Goal: Task Accomplishment & Management: Complete application form

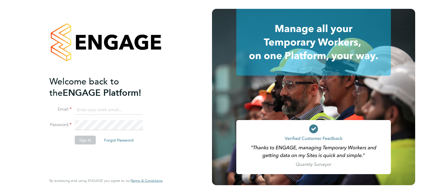
click at [152, 74] on div at bounding box center [105, 42] width 113 height 67
click at [101, 109] on input at bounding box center [109, 110] width 68 height 10
type input "[EMAIL_ADDRESS][DOMAIN_NAME]"
click at [90, 140] on button "Sign In" at bounding box center [85, 139] width 21 height 9
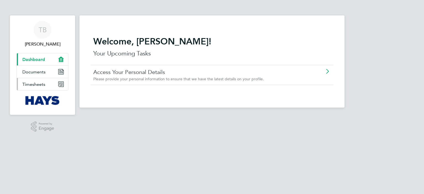
click at [30, 86] on span "Timesheets" at bounding box center [33, 84] width 23 height 5
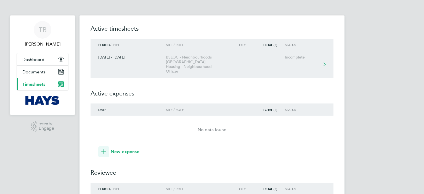
click at [227, 60] on div "BSLOC - Neighbourhoods [GEOGRAPHIC_DATA], Housing - Neighbourhood Officer" at bounding box center [197, 64] width 63 height 19
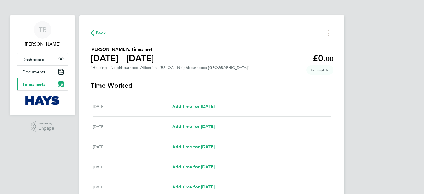
click at [280, 51] on section "[PERSON_NAME]'s Timesheet [DATE] - [DATE] £0. 00 "Housing - Neighbourhood Offic…" at bounding box center [211, 59] width 243 height 26
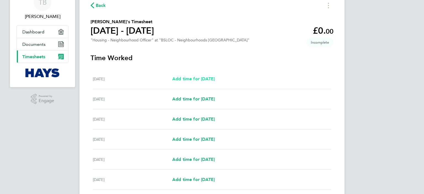
click at [213, 79] on span "Add time for [DATE]" at bounding box center [193, 78] width 42 height 5
select select "30"
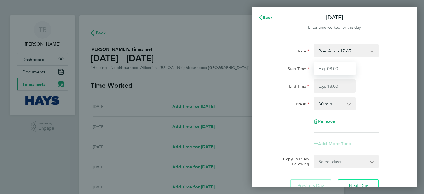
click at [342, 68] on input "Start Time" at bounding box center [334, 68] width 42 height 13
type input "09:00"
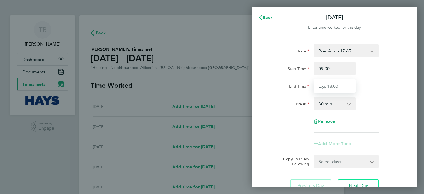
click at [345, 86] on input "End Time" at bounding box center [334, 85] width 42 height 13
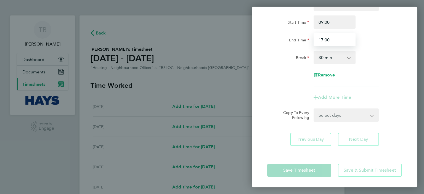
type input "17:00"
click at [348, 112] on form "Rate Premium - 17.65 Start Time 09:00 End Time 17:00 Break 0 min 15 min 30 min …" at bounding box center [334, 60] width 135 height 124
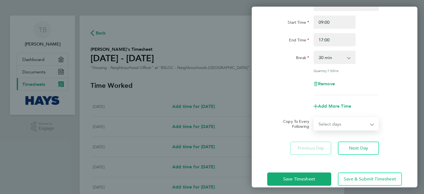
select select "WEEKDAY"
click at [314, 118] on select "Select days Day Weekday (Mon-Fri) Weekend (Sat-Sun) [DATE] [DATE] [DATE] [DATE]…" at bounding box center [343, 124] width 58 height 12
select select "[DATE]"
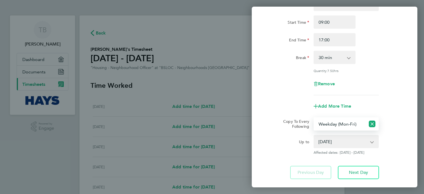
scroll to position [79, 0]
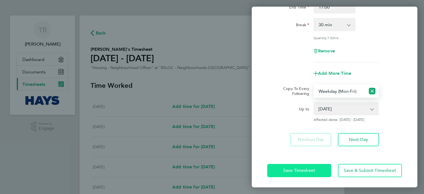
click at [303, 170] on span "Save Timesheet" at bounding box center [299, 171] width 32 height 6
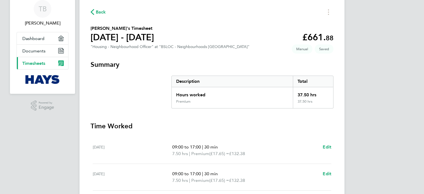
scroll to position [186, 0]
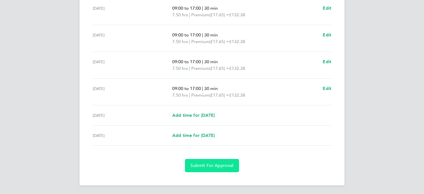
click at [225, 168] on span "Submit For Approval" at bounding box center [211, 166] width 43 height 6
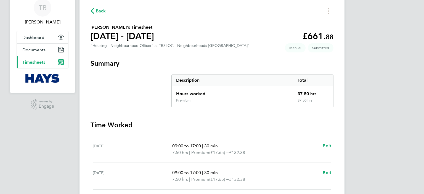
scroll to position [0, 0]
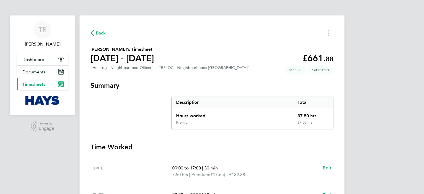
click at [99, 30] on span "Back" at bounding box center [101, 33] width 10 height 7
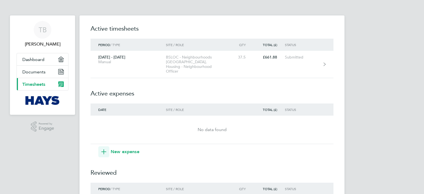
scroll to position [55, 0]
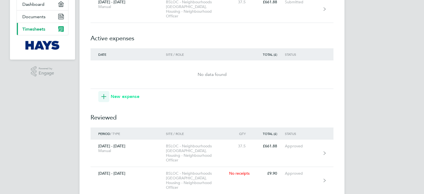
click at [125, 93] on span "New expense" at bounding box center [125, 96] width 29 height 7
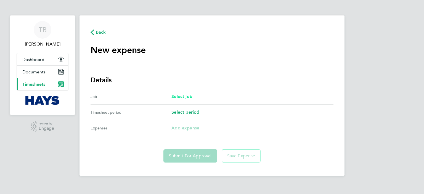
click at [173, 96] on span "Select job" at bounding box center [181, 96] width 21 height 5
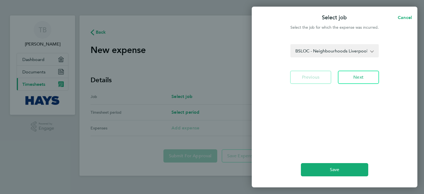
click at [340, 49] on select "BSLOC - Neighbourhoods Liverpool North - Housing - Neighbourhood Officer" at bounding box center [331, 51] width 81 height 12
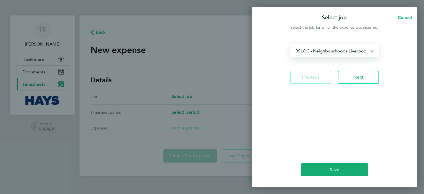
click at [399, 59] on div "BSLOC - Neighbourhoods Liverpool North - Housing - Neighbourhood Officer Previo…" at bounding box center [333, 95] width 165 height 114
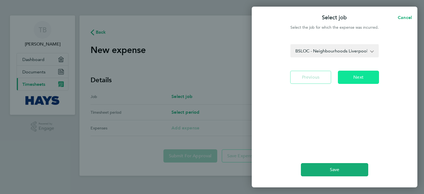
click at [370, 77] on button "Next" at bounding box center [358, 77] width 41 height 13
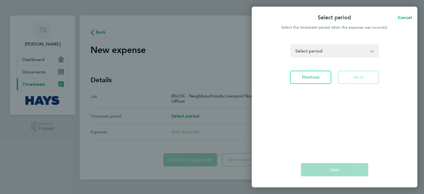
click at [319, 51] on select "[DATE] - [DATE] [DATE] - [DATE] [DATE] - [DATE] [DATE] - [DATE] Select period" at bounding box center [331, 51] width 81 height 12
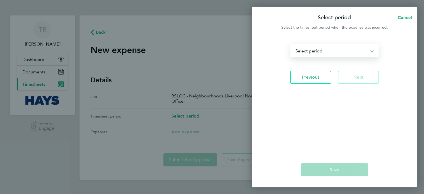
select select "3: Object"
click at [291, 45] on select "[DATE] - [DATE] [DATE] - [DATE] [DATE] - [DATE] [DATE] - [DATE] Select period" at bounding box center [331, 51] width 81 height 12
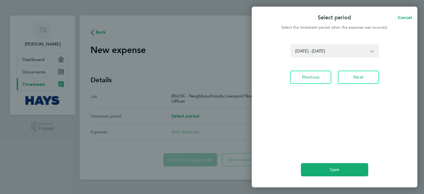
click at [295, 116] on div "[DATE] - [DATE] [DATE] - [DATE] [DATE] - [DATE] [DATE] - [DATE] Select period P…" at bounding box center [333, 95] width 165 height 114
click at [349, 78] on button "Next" at bounding box center [358, 77] width 41 height 13
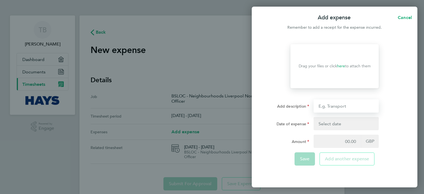
click at [354, 108] on input "Add description" at bounding box center [345, 105] width 65 height 13
type input "Mileage"
click at [333, 123] on button "button" at bounding box center [345, 123] width 65 height 13
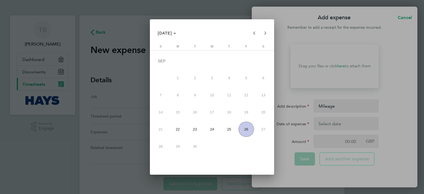
click at [177, 130] on span "22" at bounding box center [177, 129] width 15 height 15
type input "[DATE]"
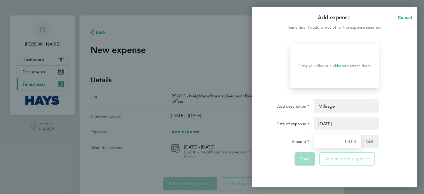
click at [350, 140] on input "Amount" at bounding box center [336, 141] width 47 height 13
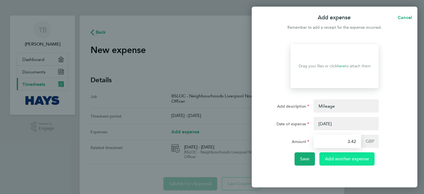
type input "3.42"
click at [347, 159] on span "Add another expense" at bounding box center [347, 159] width 44 height 6
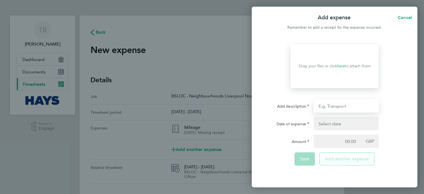
click at [344, 109] on input "Add description" at bounding box center [345, 105] width 65 height 13
type input "Mileage"
click at [329, 125] on button "button" at bounding box center [345, 123] width 65 height 13
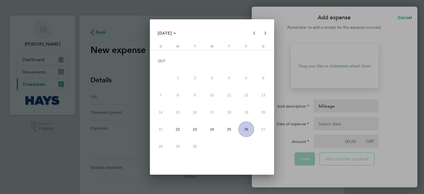
click at [231, 130] on span "25" at bounding box center [228, 129] width 15 height 15
type input "[DATE]"
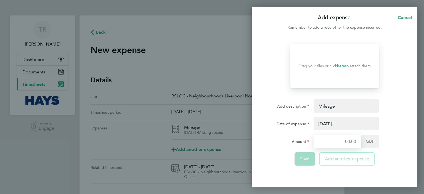
click at [334, 142] on input "Amount" at bounding box center [336, 141] width 47 height 13
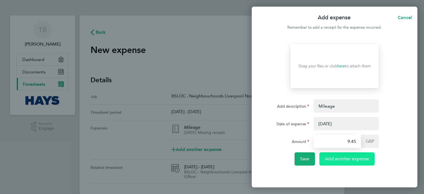
type input "9.45"
click at [346, 158] on span "Add another expense" at bounding box center [347, 159] width 44 height 6
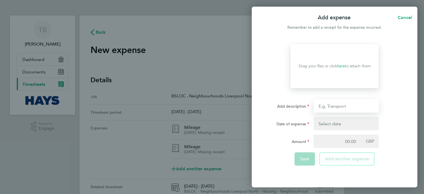
click at [336, 109] on input "Add description" at bounding box center [345, 105] width 65 height 13
type input "Mileage"
click at [331, 123] on button "button" at bounding box center [345, 123] width 65 height 13
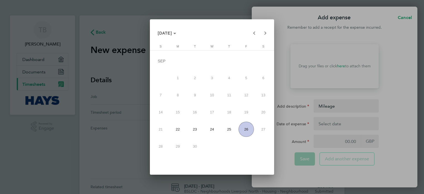
click at [246, 128] on span "26" at bounding box center [245, 129] width 15 height 15
type input "[DATE]"
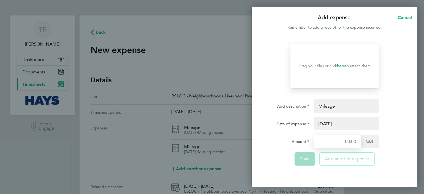
click at [340, 141] on input "Amount" at bounding box center [336, 141] width 47 height 13
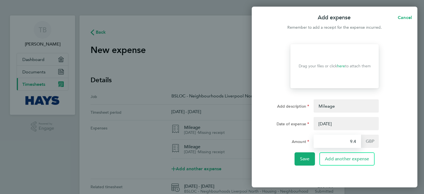
type input "9.45"
click at [304, 159] on span "Save" at bounding box center [305, 159] width 10 height 6
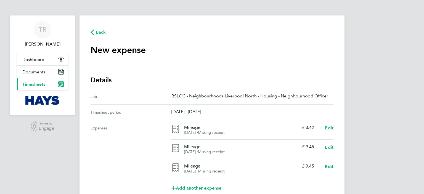
scroll to position [77, 0]
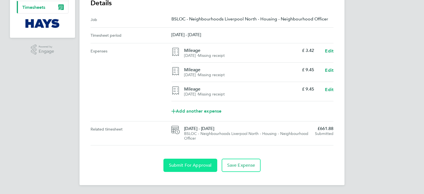
click at [201, 166] on span "Submit For Approval" at bounding box center [190, 165] width 43 height 6
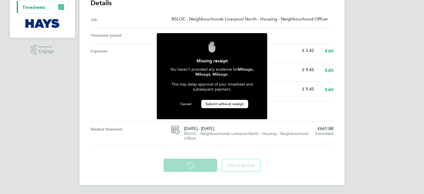
click at [223, 101] on span "Submit without receipt" at bounding box center [224, 103] width 38 height 5
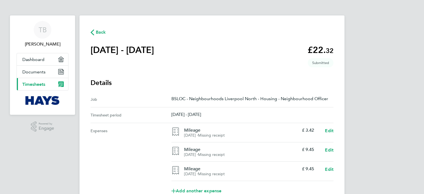
click at [94, 31] on icon "button" at bounding box center [92, 33] width 4 height 6
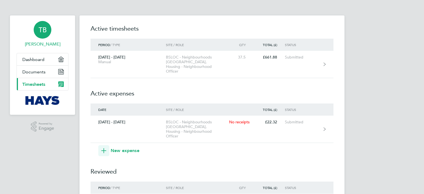
click at [48, 30] on div "TB" at bounding box center [43, 30] width 18 height 18
